Goal: Task Accomplishment & Management: Use online tool/utility

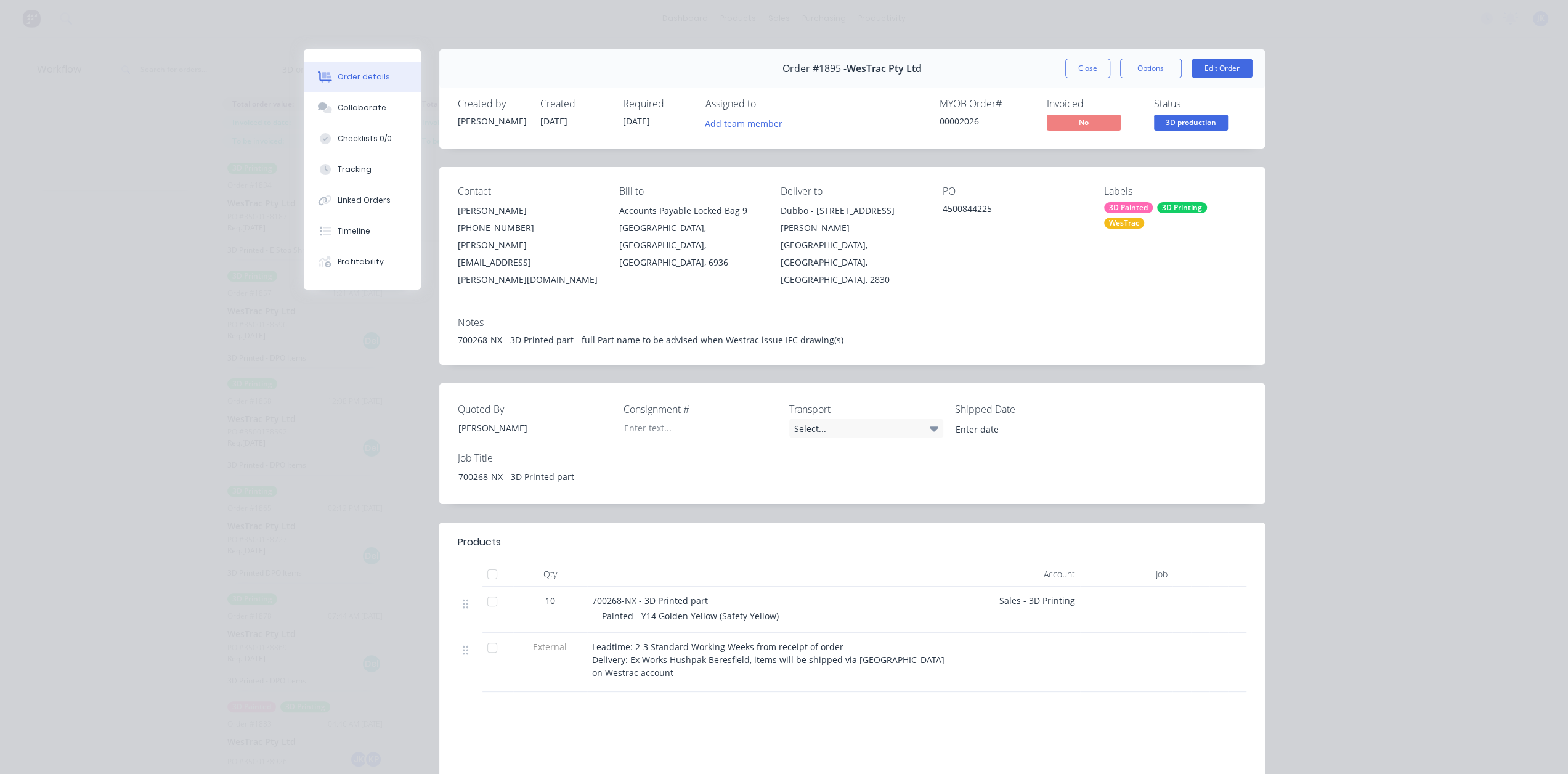
scroll to position [705, 0]
click at [1079, 63] on button "Close" at bounding box center [1088, 68] width 45 height 20
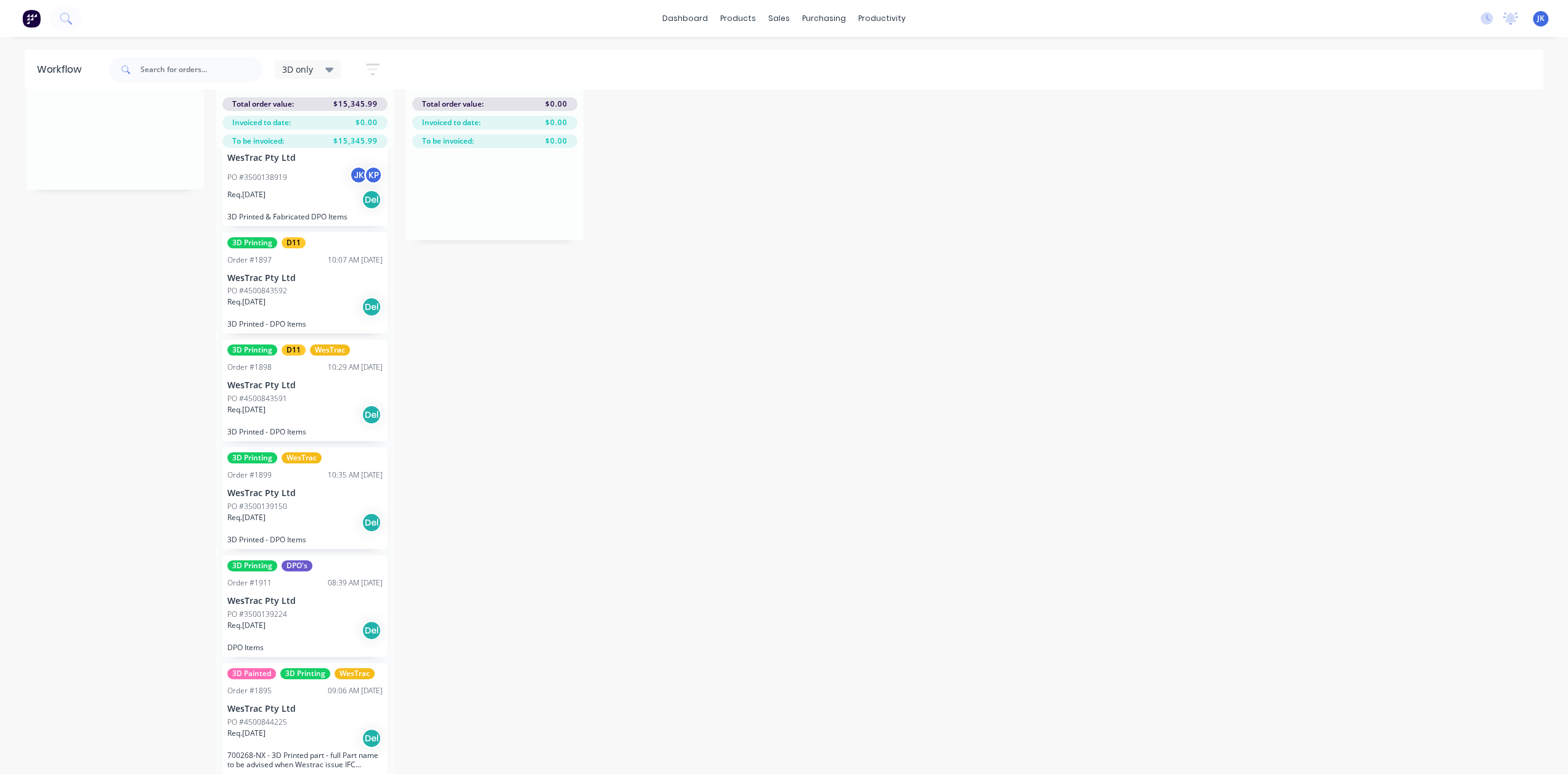
click at [295, 623] on div "Req. [DATE] Del" at bounding box center [304, 630] width 156 height 21
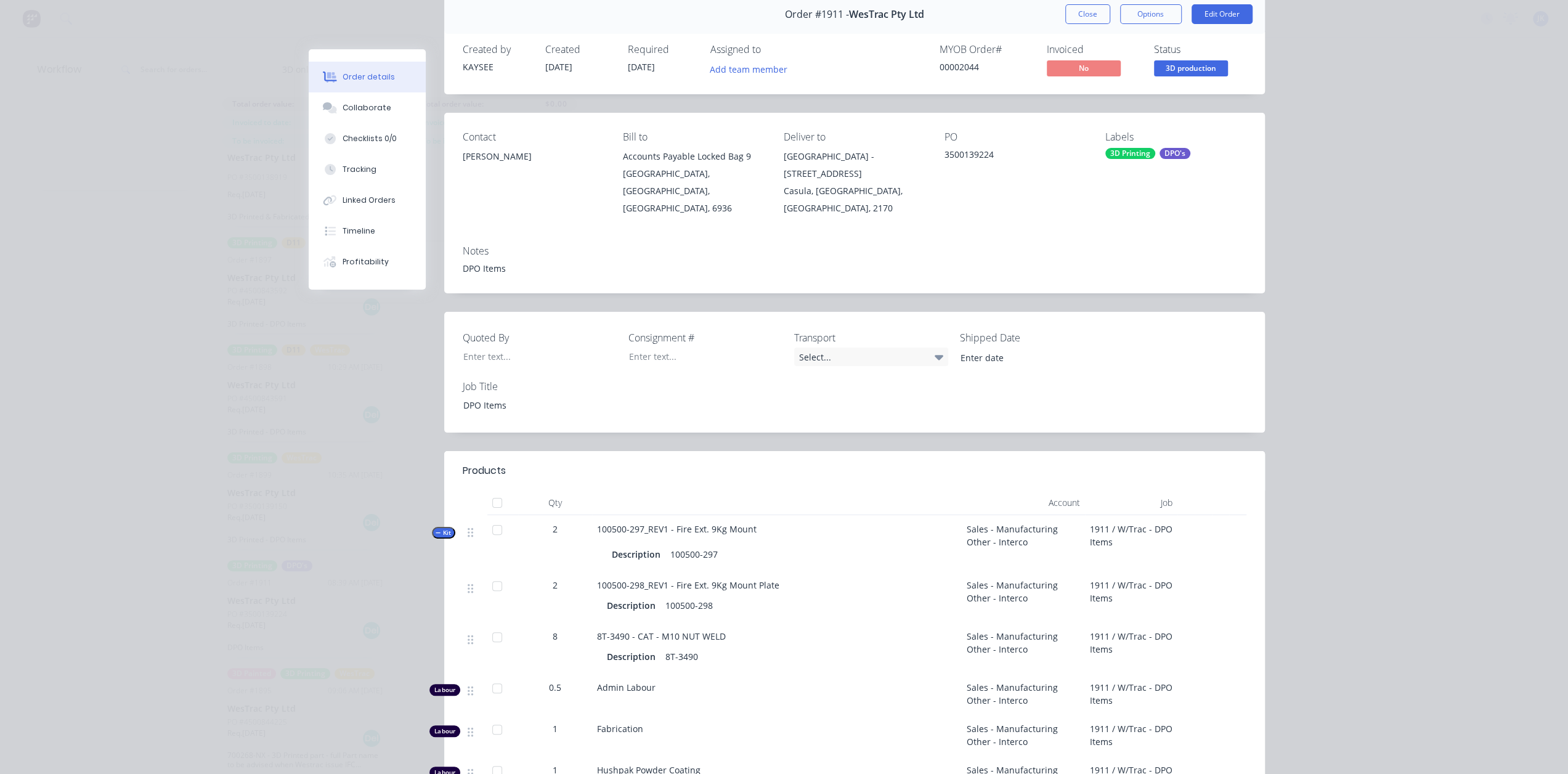
scroll to position [0, 0]
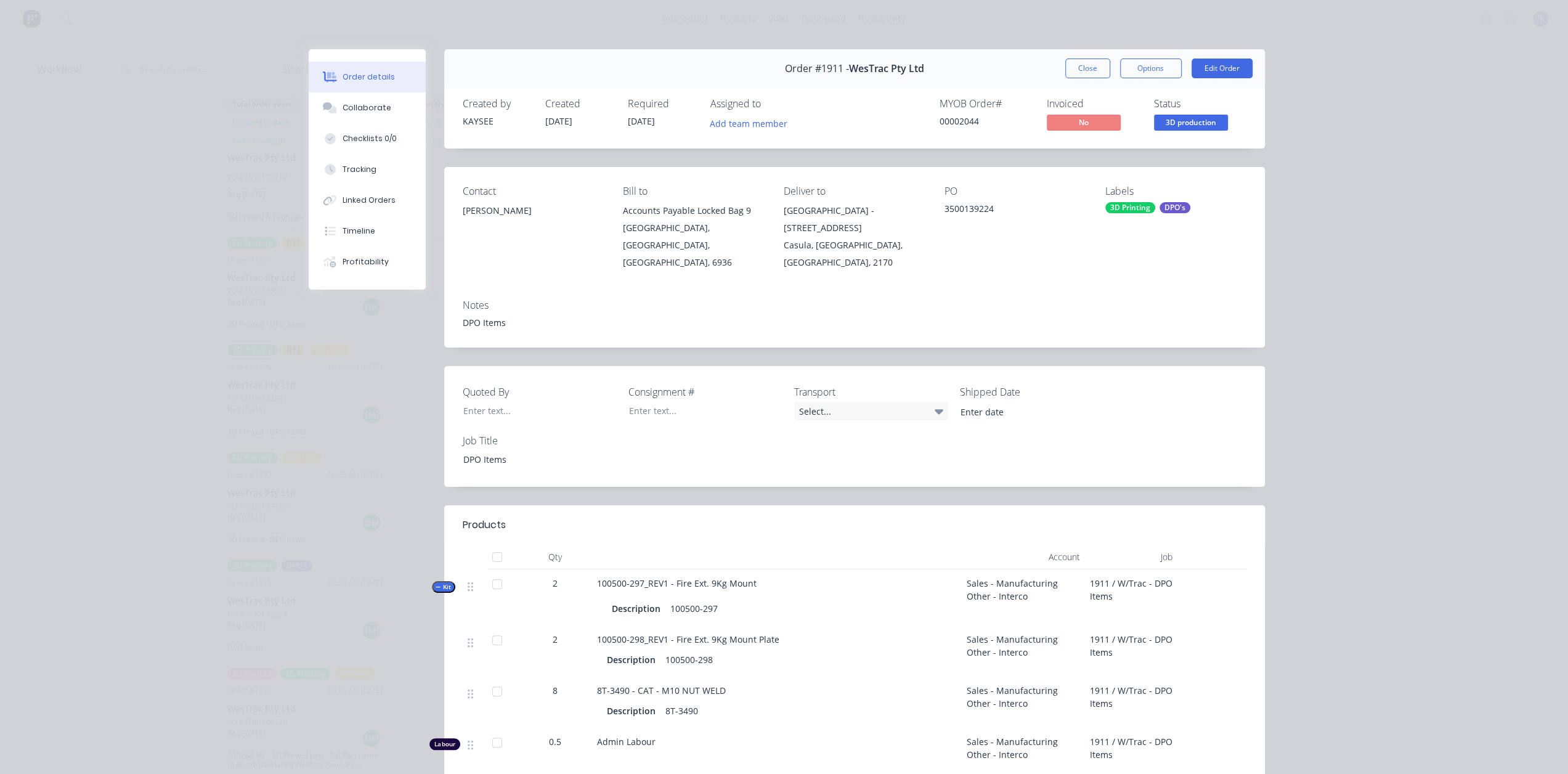
drag, startPoint x: 1069, startPoint y: 68, endPoint x: 1053, endPoint y: 74, distance: 17.1
click at [1069, 68] on button "Close" at bounding box center [1088, 68] width 45 height 20
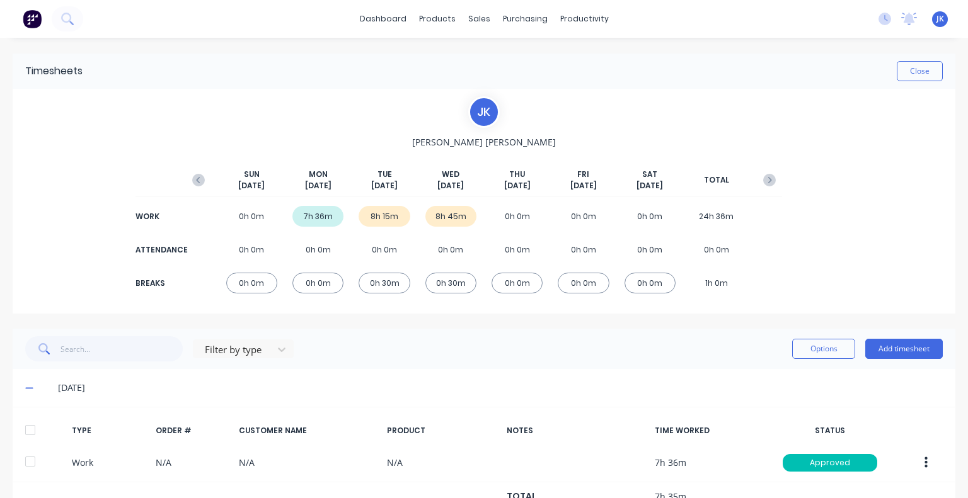
scroll to position [770, 0]
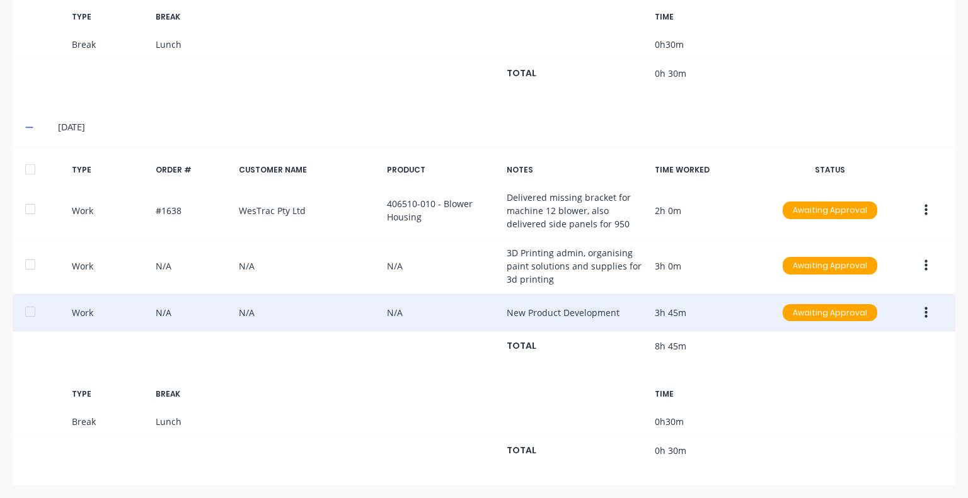
click at [924, 310] on icon "button" at bounding box center [925, 312] width 3 height 11
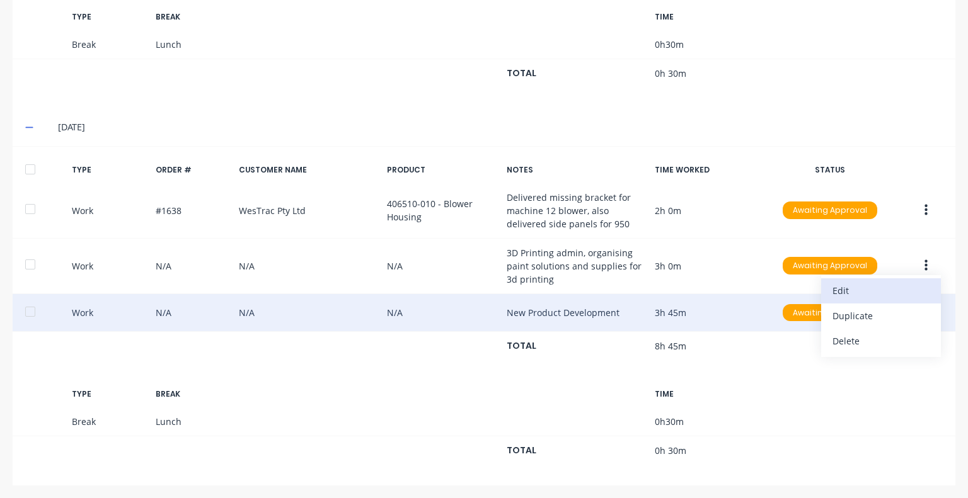
click at [865, 288] on div "Edit" at bounding box center [880, 291] width 97 height 18
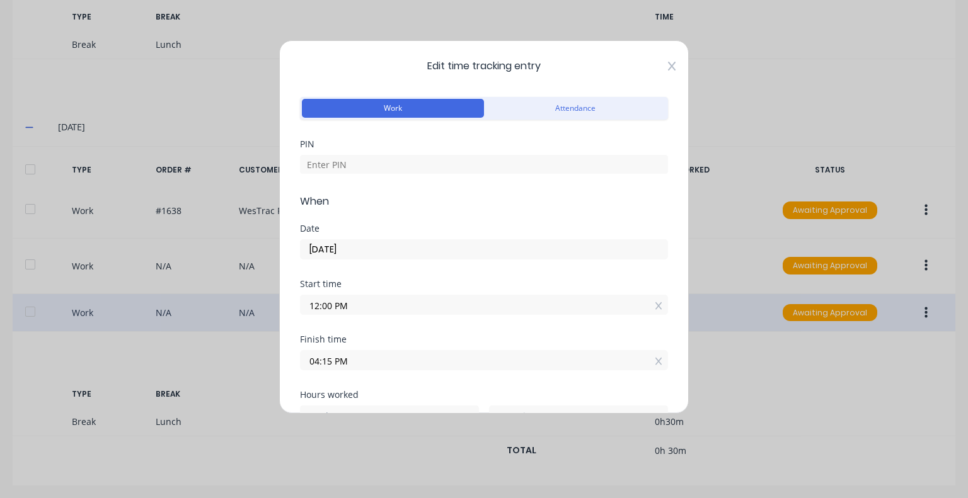
click at [668, 64] on icon at bounding box center [672, 66] width 8 height 10
